Goal: Transaction & Acquisition: Obtain resource

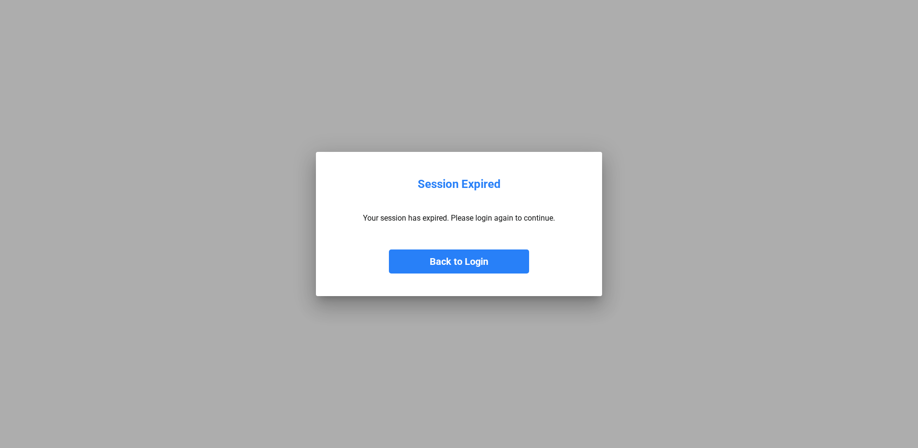
click at [453, 260] on button "Back to Login" at bounding box center [459, 261] width 140 height 24
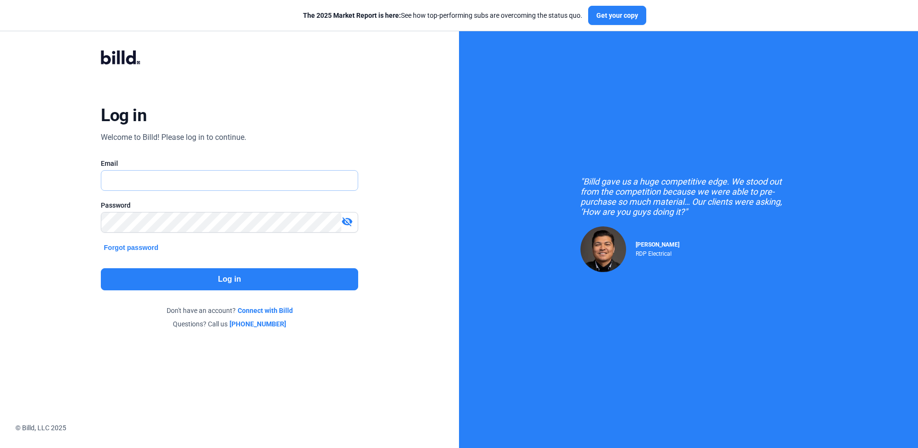
click at [125, 181] on input "text" at bounding box center [229, 180] width 256 height 20
type input "[EMAIL_ADDRESS][DOMAIN_NAME]"
click at [243, 280] on button "Log in" at bounding box center [229, 279] width 257 height 22
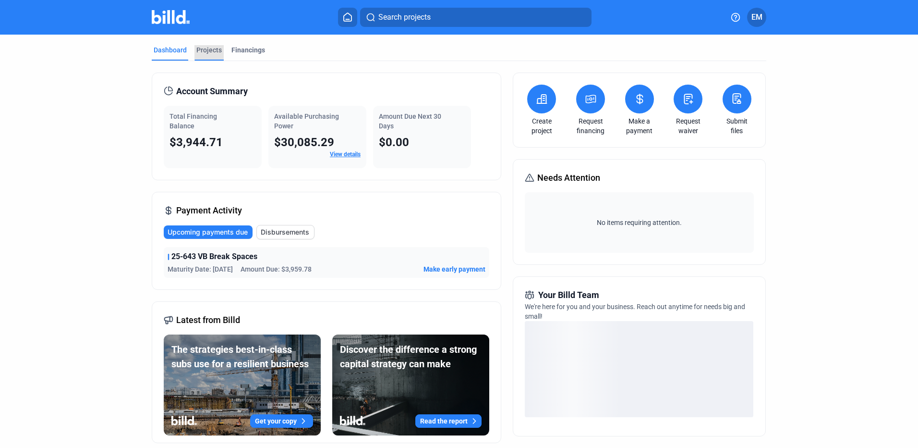
click at [206, 49] on div "Projects" at bounding box center [208, 50] width 25 height 10
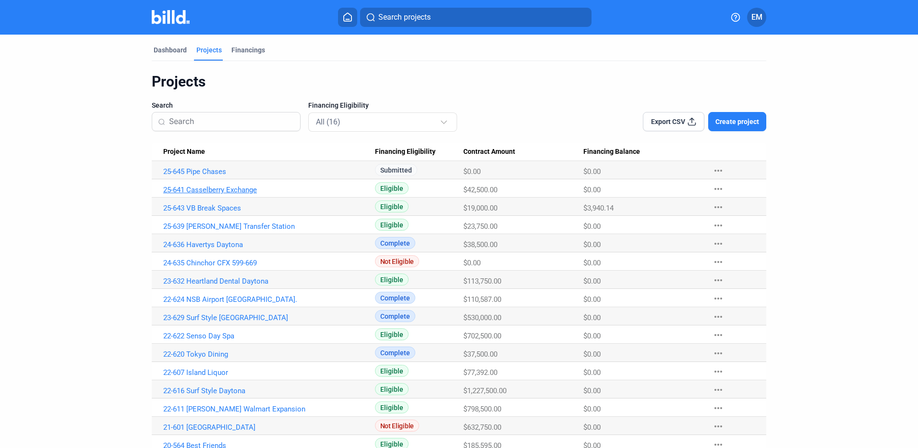
click at [244, 187] on link "25-641 Casselberry Exchange" at bounding box center [269, 189] width 212 height 9
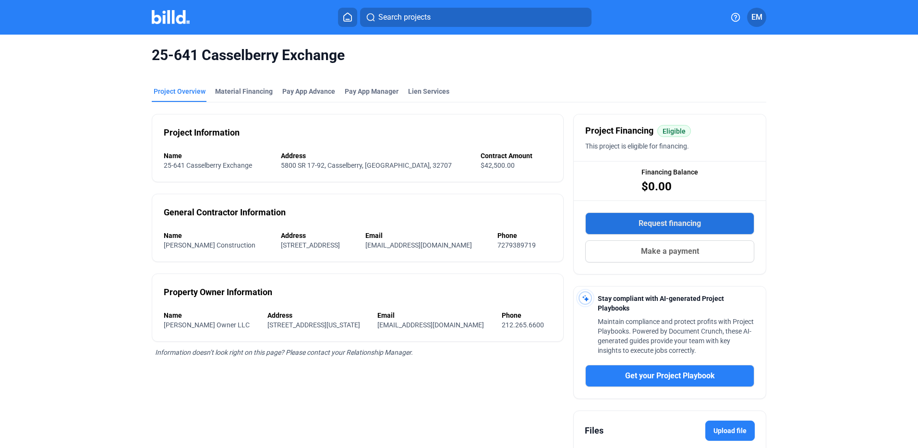
click at [679, 223] on span "Request financing" at bounding box center [670, 224] width 62 height 12
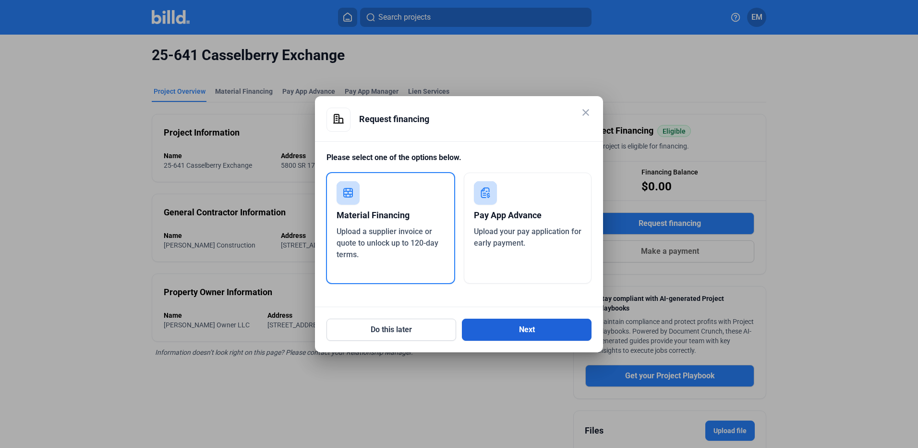
click at [512, 328] on button "Next" at bounding box center [527, 329] width 130 height 22
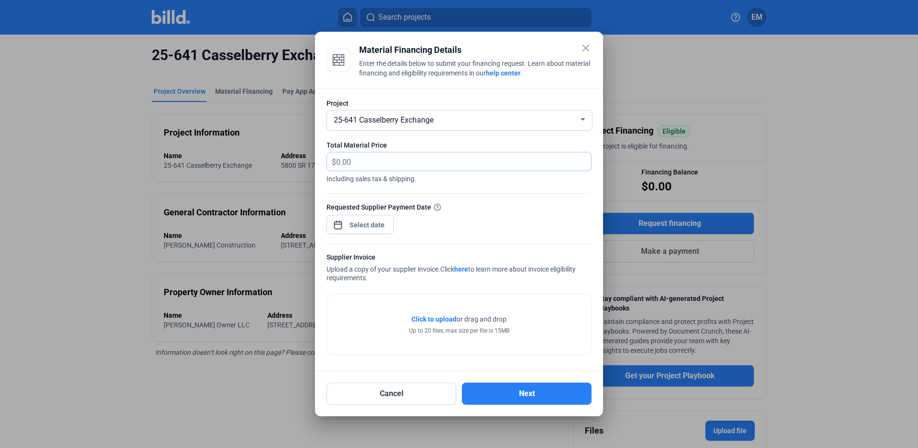
click at [372, 159] on input "text" at bounding box center [458, 161] width 244 height 19
click at [356, 159] on input "text" at bounding box center [458, 161] width 244 height 19
type input "3,108.58"
click at [340, 226] on span "Open calendar" at bounding box center [338, 219] width 23 height 23
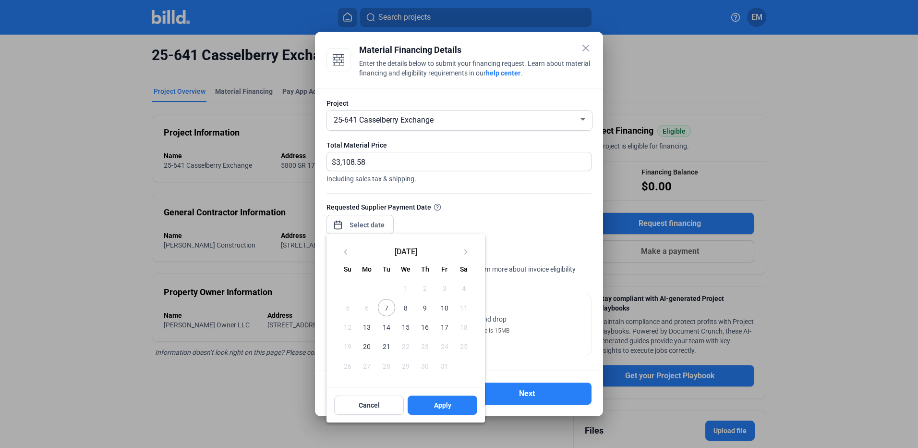
click at [407, 309] on span "8" at bounding box center [405, 307] width 17 height 17
click at [444, 407] on span "Apply" at bounding box center [442, 405] width 17 height 10
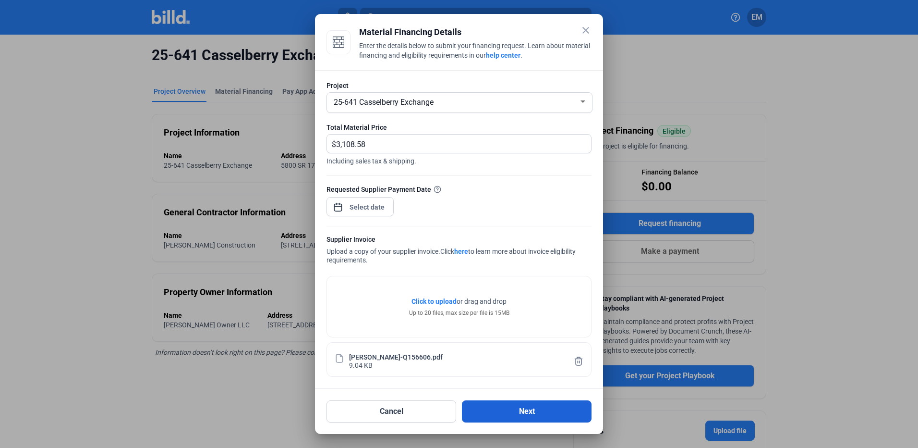
click at [530, 411] on button "Next" at bounding box center [527, 411] width 130 height 22
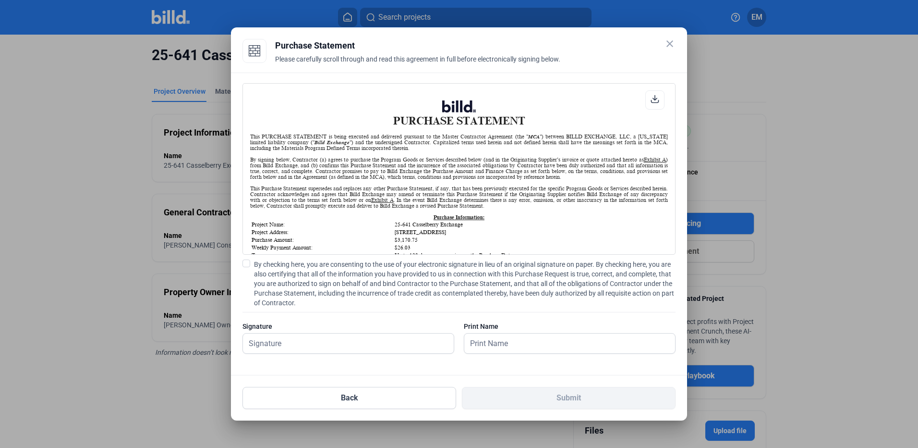
scroll to position [0, 0]
click at [250, 261] on label "By checking here, you are consenting to the use of your electronic signature in…" at bounding box center [459, 283] width 433 height 48
click at [0, 0] on input "By checking here, you are consenting to the use of your electronic signature in…" at bounding box center [0, 0] width 0 height 0
click at [329, 347] on input "text" at bounding box center [343, 343] width 200 height 20
type input "[PERSON_NAME]"
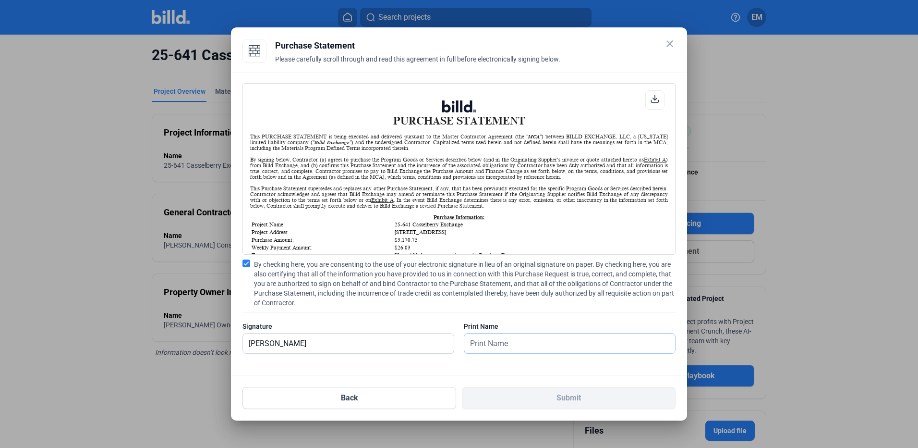
type input "[PERSON_NAME]"
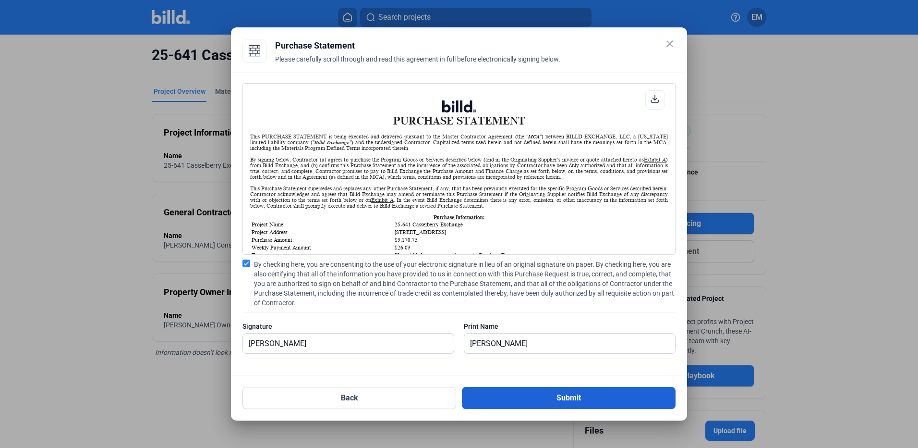
click at [551, 396] on button "Submit" at bounding box center [569, 398] width 214 height 22
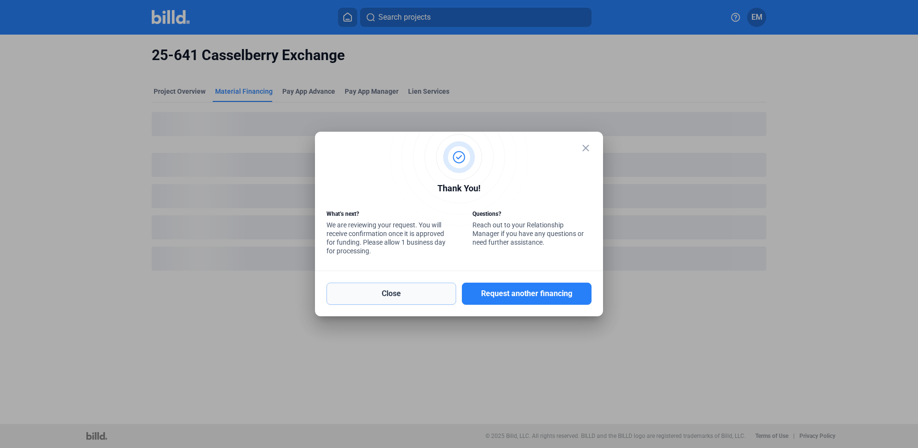
click at [403, 291] on button "Close" at bounding box center [392, 293] width 130 height 22
